Goal: Information Seeking & Learning: Learn about a topic

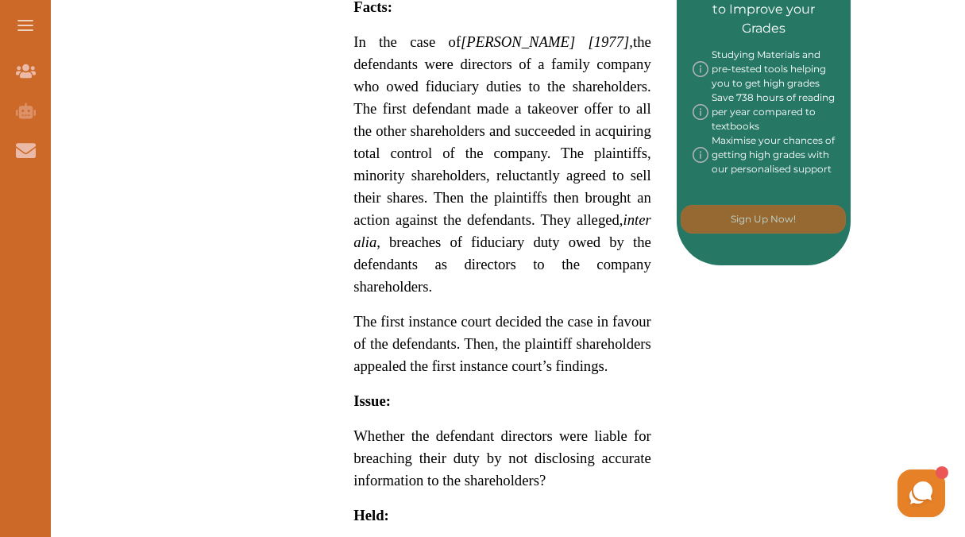
scroll to position [886, 0]
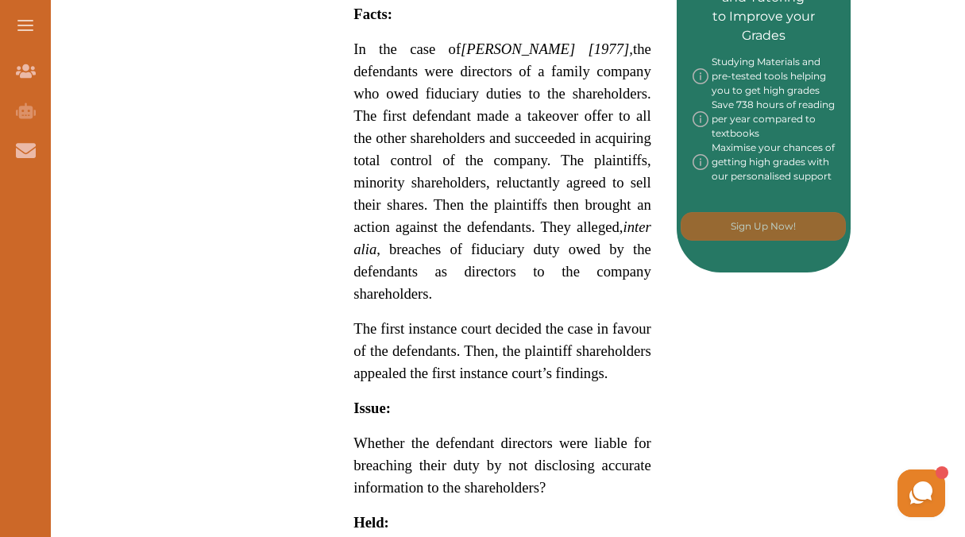
click at [424, 275] on span "In the case of Coleman v Myers [1977] , the defendants were directors of a fami…" at bounding box center [503, 171] width 298 height 261
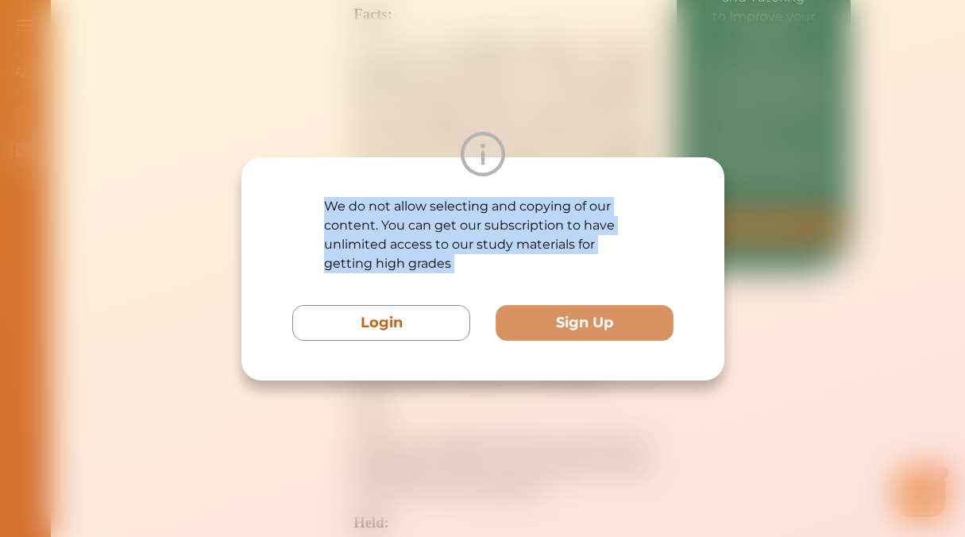
drag, startPoint x: 424, startPoint y: 275, endPoint x: 477, endPoint y: 186, distance: 103.3
click at [477, 186] on div "We do not allow selecting and copying of our content. You can get our subscript…" at bounding box center [483, 268] width 483 height 223
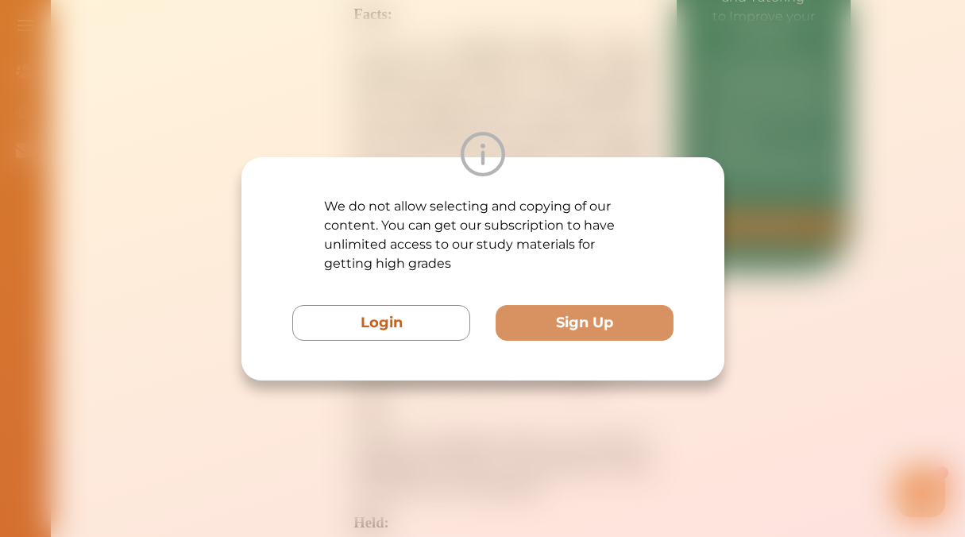
click at [532, 113] on div "We do not allow selecting and copying of our content. You can get our subscript…" at bounding box center [482, 268] width 965 height 537
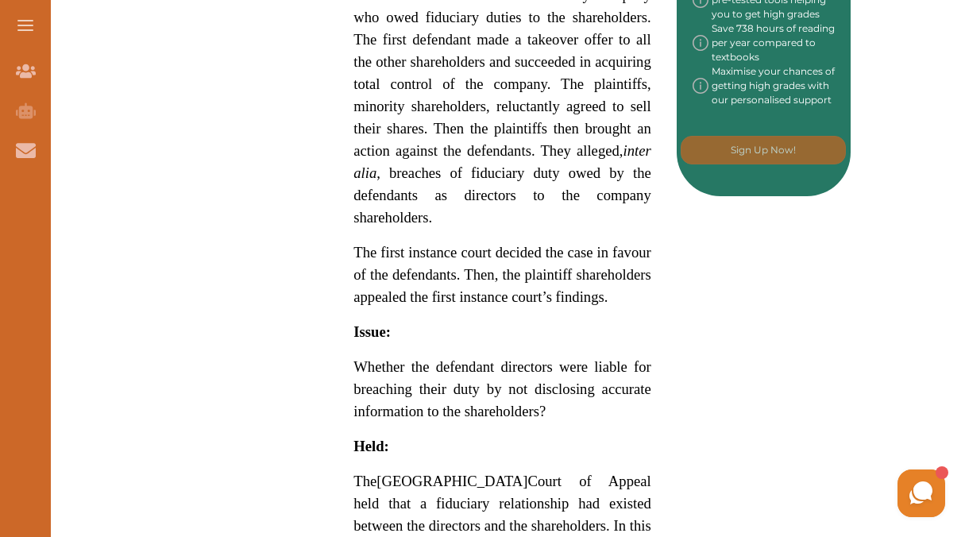
scroll to position [688, 0]
